Goal: Transaction & Acquisition: Purchase product/service

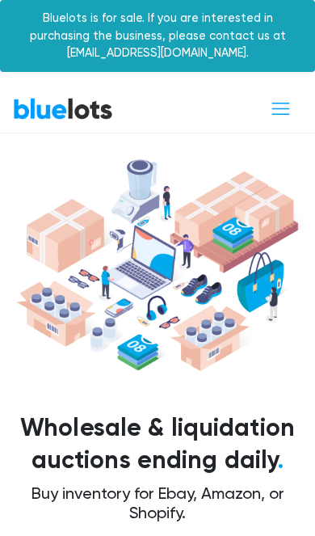
click at [228, 433] on h1 "Wholesale & liquidation auctions ending daily ." at bounding box center [157, 444] width 291 height 65
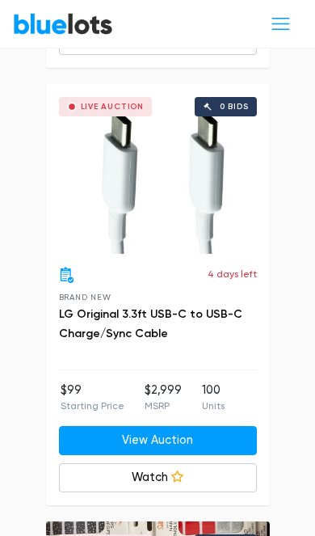
scroll to position [9472, 0]
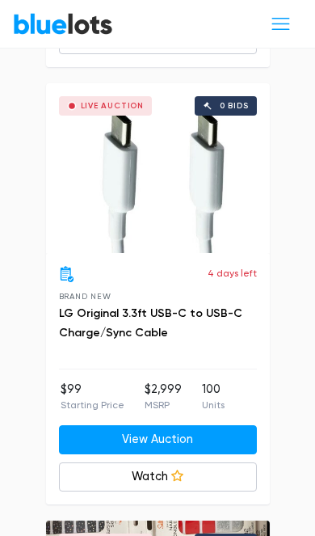
click at [209, 425] on link "View Auction" at bounding box center [158, 439] width 198 height 29
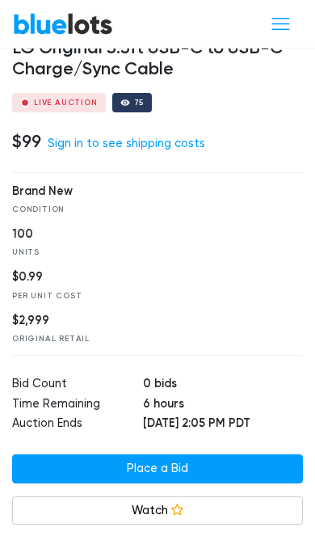
scroll to position [545, 0]
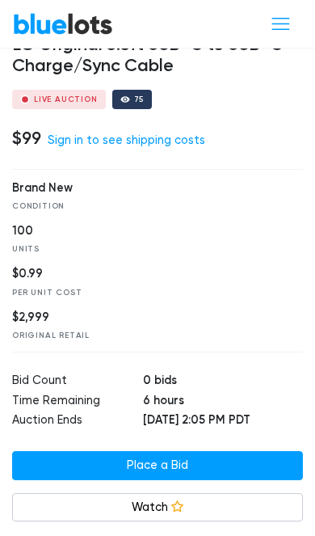
click at [205, 455] on link "Place a Bid" at bounding box center [157, 465] width 291 height 29
